Goal: Task Accomplishment & Management: Complete application form

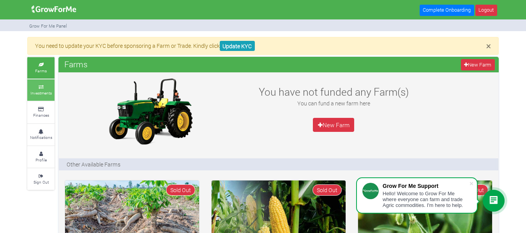
click at [45, 91] on small "Investments" at bounding box center [40, 92] width 21 height 5
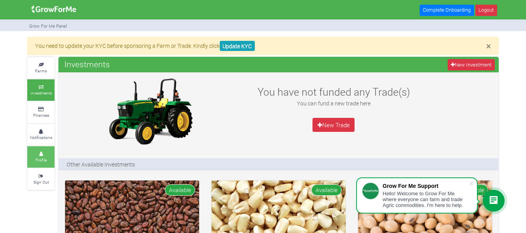
click at [39, 152] on icon at bounding box center [40, 154] width 23 height 4
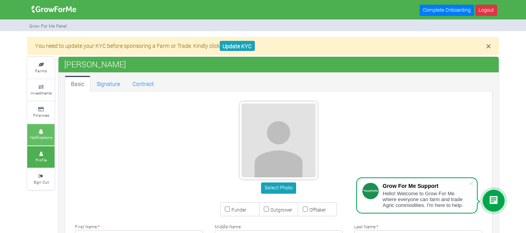
click at [44, 130] on icon at bounding box center [40, 132] width 23 height 4
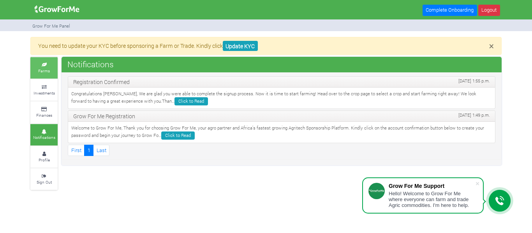
click at [48, 68] on small "Farms" at bounding box center [44, 70] width 12 height 5
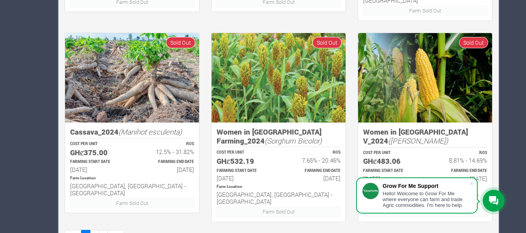
scroll to position [555, 0]
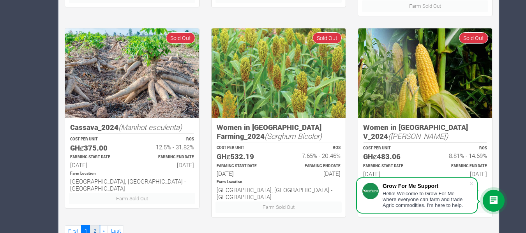
click at [93, 226] on link "2" at bounding box center [94, 231] width 9 height 11
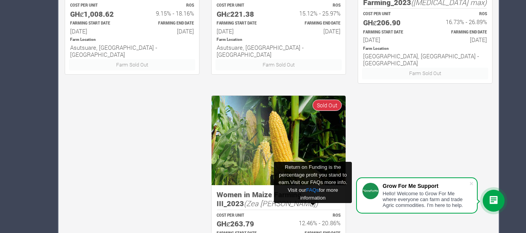
scroll to position [555, 0]
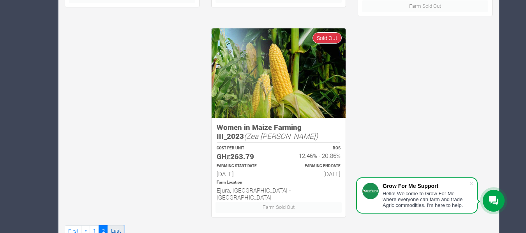
click at [113, 226] on link "Last" at bounding box center [115, 231] width 16 height 11
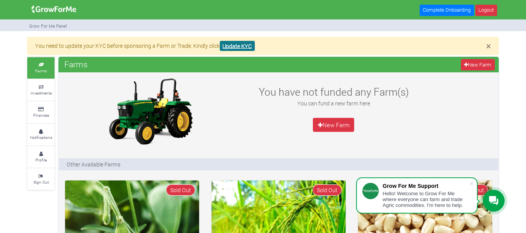
click at [247, 49] on link "Update KYC" at bounding box center [237, 46] width 35 height 11
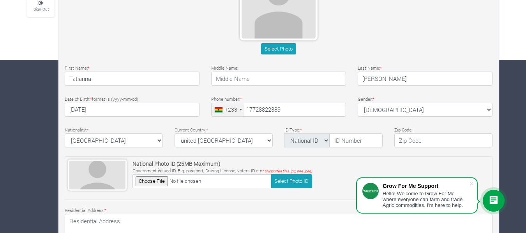
scroll to position [177, 0]
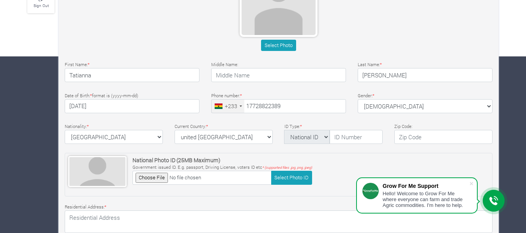
click at [237, 105] on div "+233" at bounding box center [227, 106] width 33 height 13
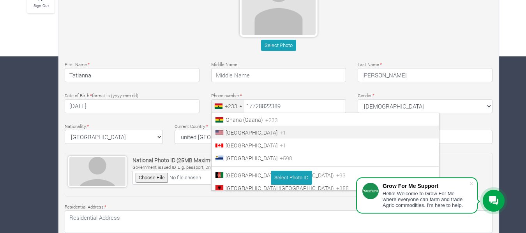
click at [236, 134] on span "United States" at bounding box center [252, 132] width 52 height 7
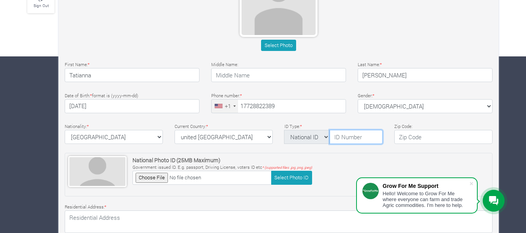
click at [349, 140] on input "text" at bounding box center [355, 137] width 53 height 14
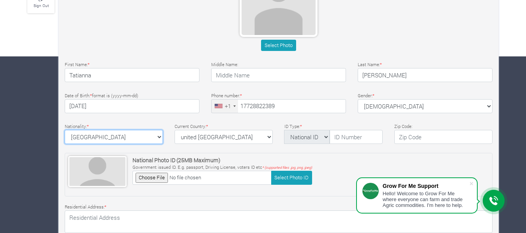
click at [129, 138] on select "Ghana Afghanistan Albania Algeria American Samoa Andorra Angola Anguilla Antigu…" at bounding box center [114, 137] width 98 height 14
select select "Jamaica"
click at [65, 130] on select "Ghana Afghanistan Albania Algeria American Samoa Andorra Angola Anguilla Antigu…" at bounding box center [114, 137] width 98 height 14
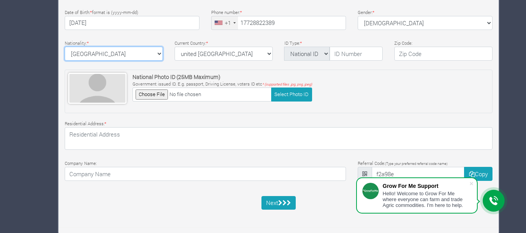
scroll to position [261, 0]
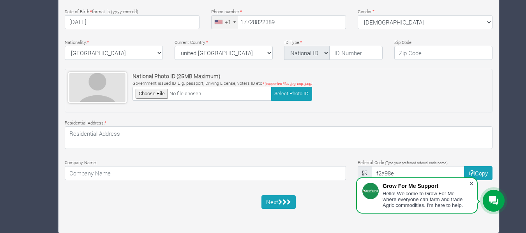
click at [473, 184] on span at bounding box center [471, 184] width 8 height 8
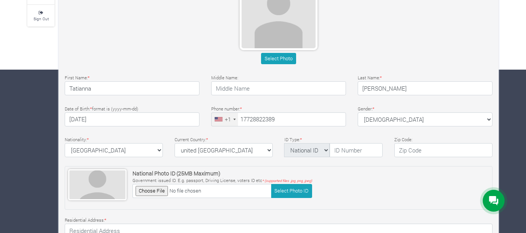
scroll to position [163, 0]
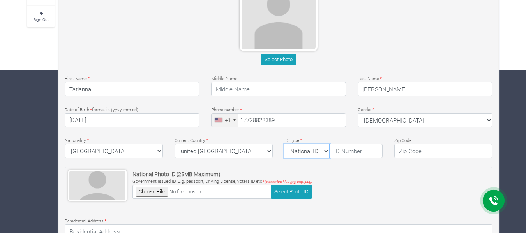
click at [326, 151] on select "National ID Ghana ID Passport Drivers" at bounding box center [307, 151] width 46 height 14
select select "Passport"
click at [284, 144] on select "National ID Ghana ID Passport Drivers" at bounding box center [307, 151] width 46 height 14
click at [338, 153] on input "text" at bounding box center [355, 151] width 53 height 14
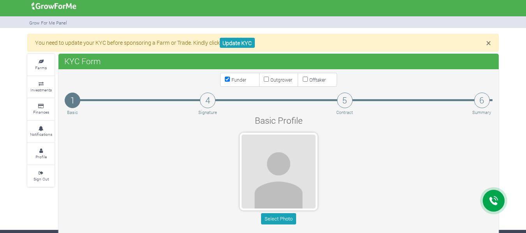
scroll to position [3, 0]
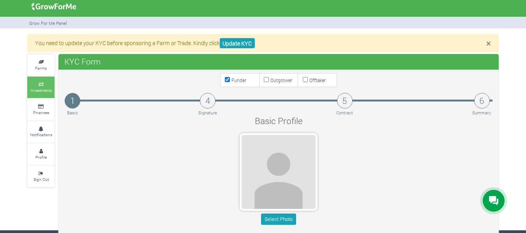
click at [43, 86] on link "Investments" at bounding box center [40, 87] width 27 height 21
